Goal: Navigation & Orientation: Find specific page/section

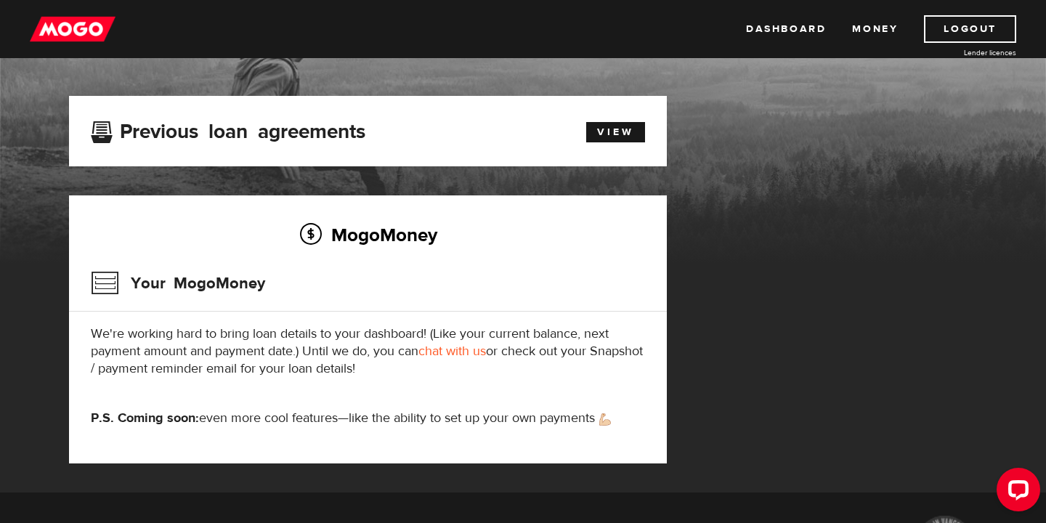
scroll to position [65, 0]
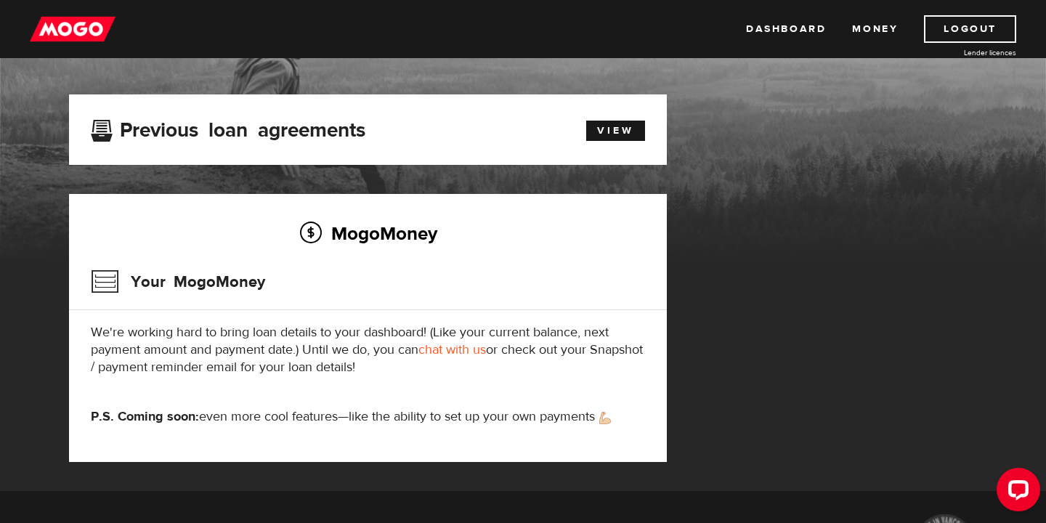
click at [294, 360] on p "We're working hard to bring loan details to your dashboard! (Like your current …" at bounding box center [368, 350] width 554 height 52
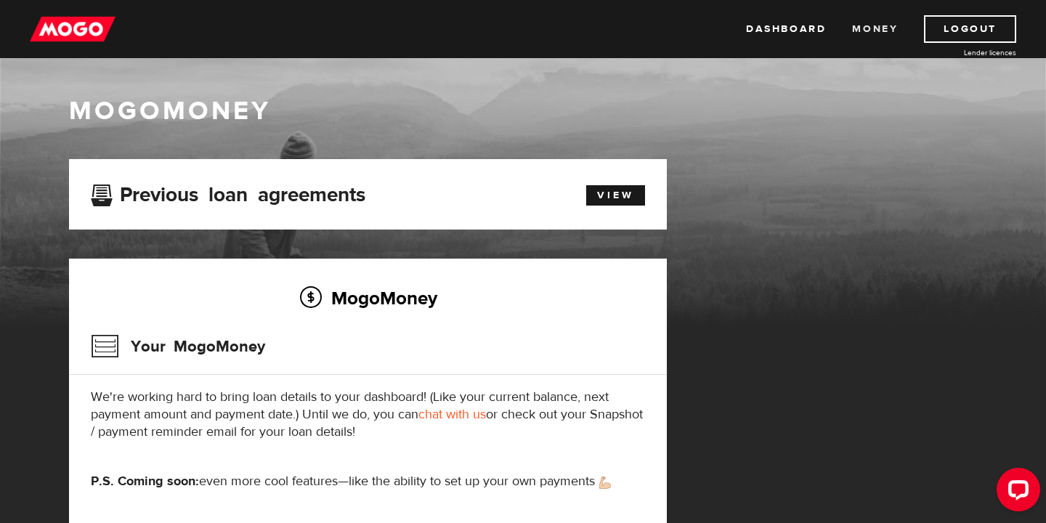
click at [872, 28] on link "Money" at bounding box center [875, 29] width 46 height 28
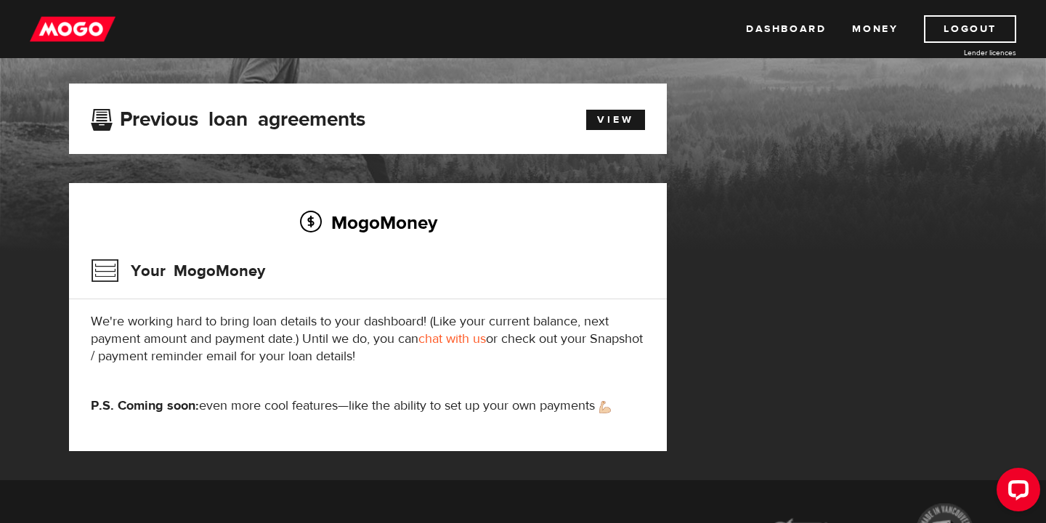
scroll to position [77, 0]
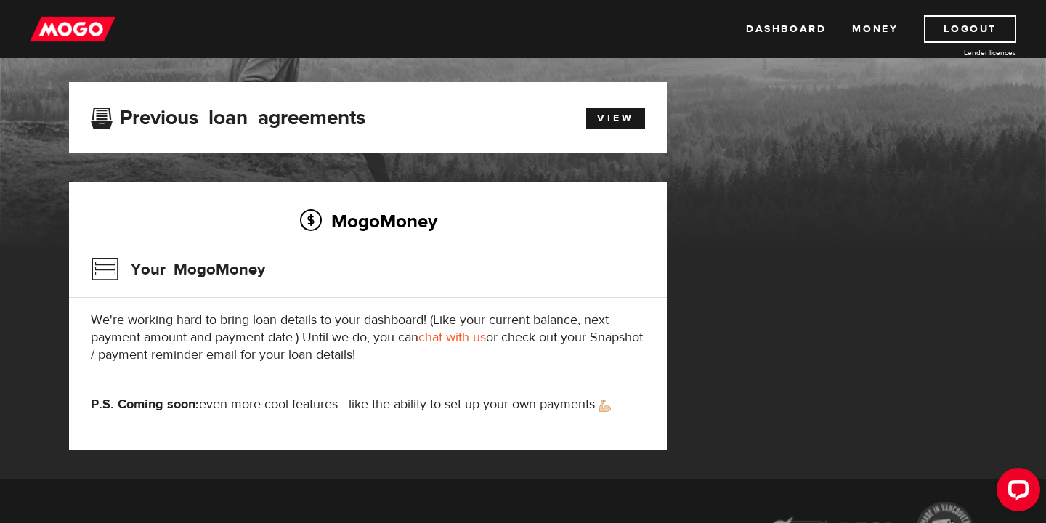
click at [67, 50] on div "Dashboard Money Logout Lender licences Dashboard Money Logout Lender licences" at bounding box center [523, 29] width 1046 height 58
click at [69, 39] on img at bounding box center [73, 29] width 86 height 28
